Goal: Book appointment/travel/reservation

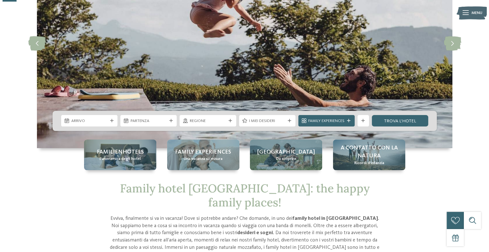
scroll to position [76, 0]
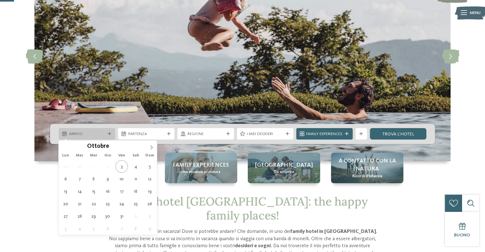
click at [110, 133] on icon at bounding box center [110, 134] width 4 height 4
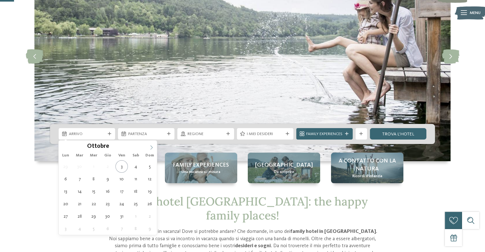
click at [149, 146] on icon at bounding box center [151, 147] width 4 height 4
type input "****"
click at [149, 146] on icon at bounding box center [151, 147] width 4 height 4
type div "01.01.2026"
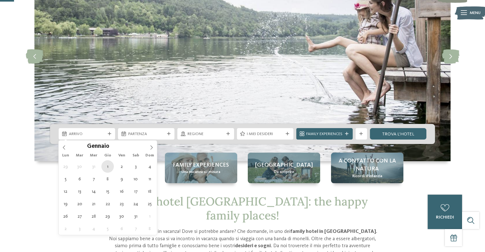
type input "****"
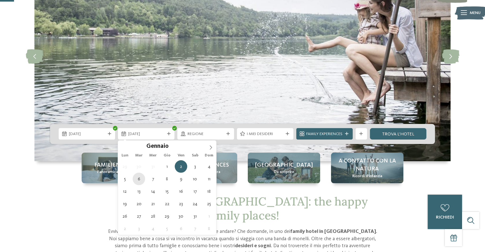
type div "06.01.2026"
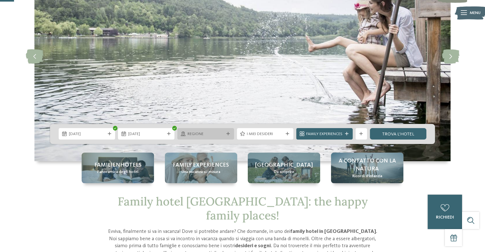
click at [222, 133] on span "Regione" at bounding box center [205, 134] width 36 height 6
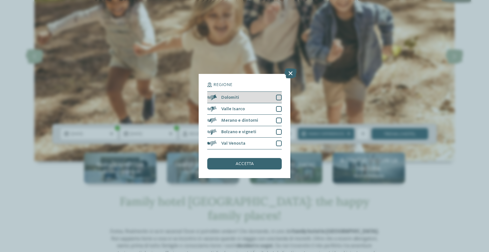
click at [277, 99] on div at bounding box center [279, 98] width 6 height 6
click at [250, 160] on div "accetta" at bounding box center [244, 163] width 75 height 11
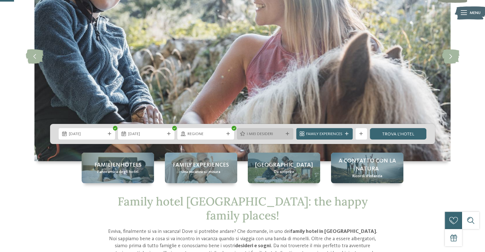
click at [280, 134] on span "I miei desideri" at bounding box center [265, 134] width 36 height 6
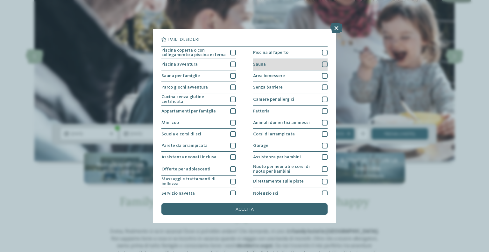
click at [323, 63] on div at bounding box center [325, 64] width 6 height 6
click at [317, 61] on div "Sauna" at bounding box center [290, 64] width 75 height 11
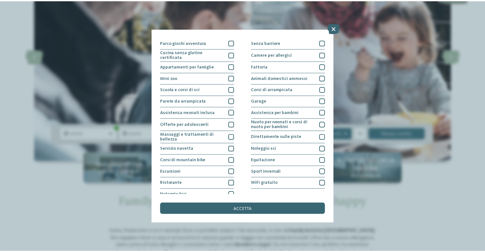
scroll to position [49, 0]
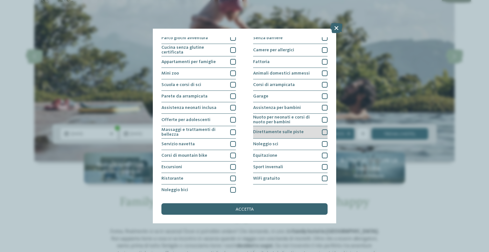
click at [322, 129] on div at bounding box center [325, 132] width 6 height 6
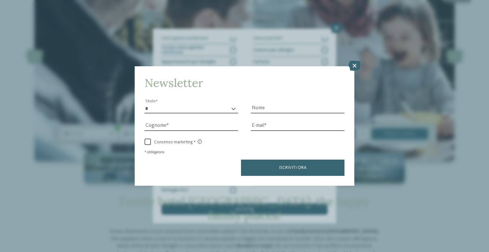
click at [357, 79] on div "Newsletter * ****** ******* ******** ****** Titolo Nome Cognome Fax" at bounding box center [244, 126] width 489 height 252
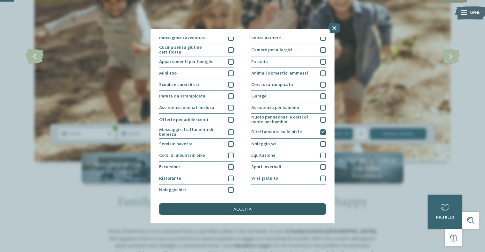
click at [245, 207] on span "accetta" at bounding box center [242, 209] width 18 height 4
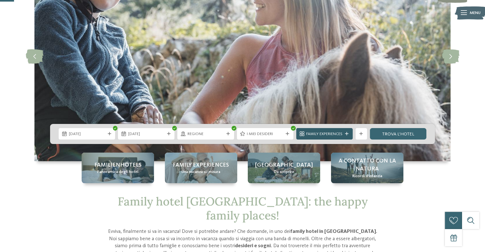
click at [333, 132] on span "Family Experiences" at bounding box center [324, 134] width 36 height 6
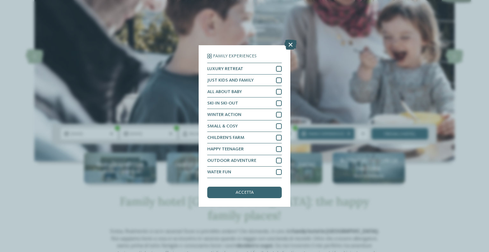
click at [291, 43] on icon at bounding box center [290, 45] width 12 height 10
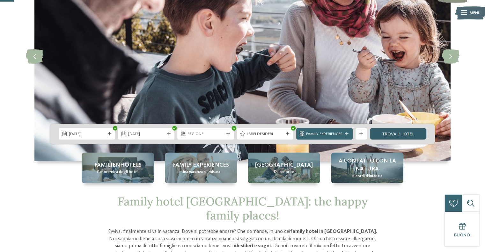
click at [391, 133] on link "trova l’hotel" at bounding box center [398, 133] width 56 height 11
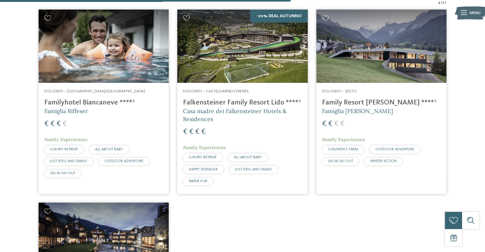
scroll to position [184, 0]
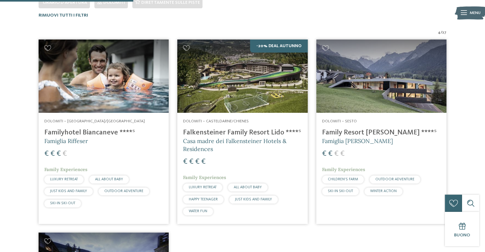
click at [135, 132] on h4 "Familyhotel Biancaneve ****ˢ" at bounding box center [103, 132] width 119 height 9
click at [243, 143] on span "Casa madre dei Falkensteiner Hotels & Residences" at bounding box center [235, 144] width 104 height 15
click at [381, 150] on div "€ € € €" at bounding box center [381, 154] width 119 height 11
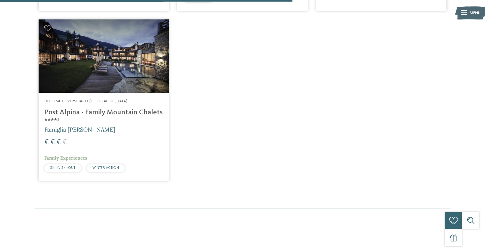
scroll to position [405, 0]
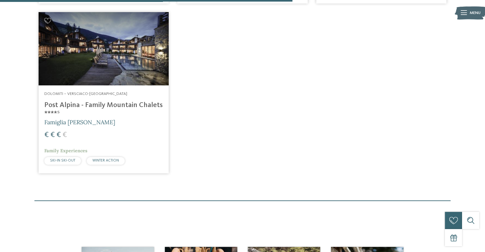
click at [120, 118] on h4 "Post Alpina - Family Mountain Chalets ****ˢ" at bounding box center [103, 109] width 119 height 17
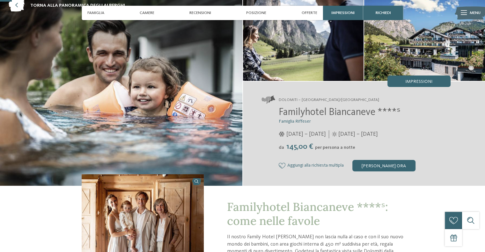
scroll to position [51, 0]
